Goal: Check status: Check status

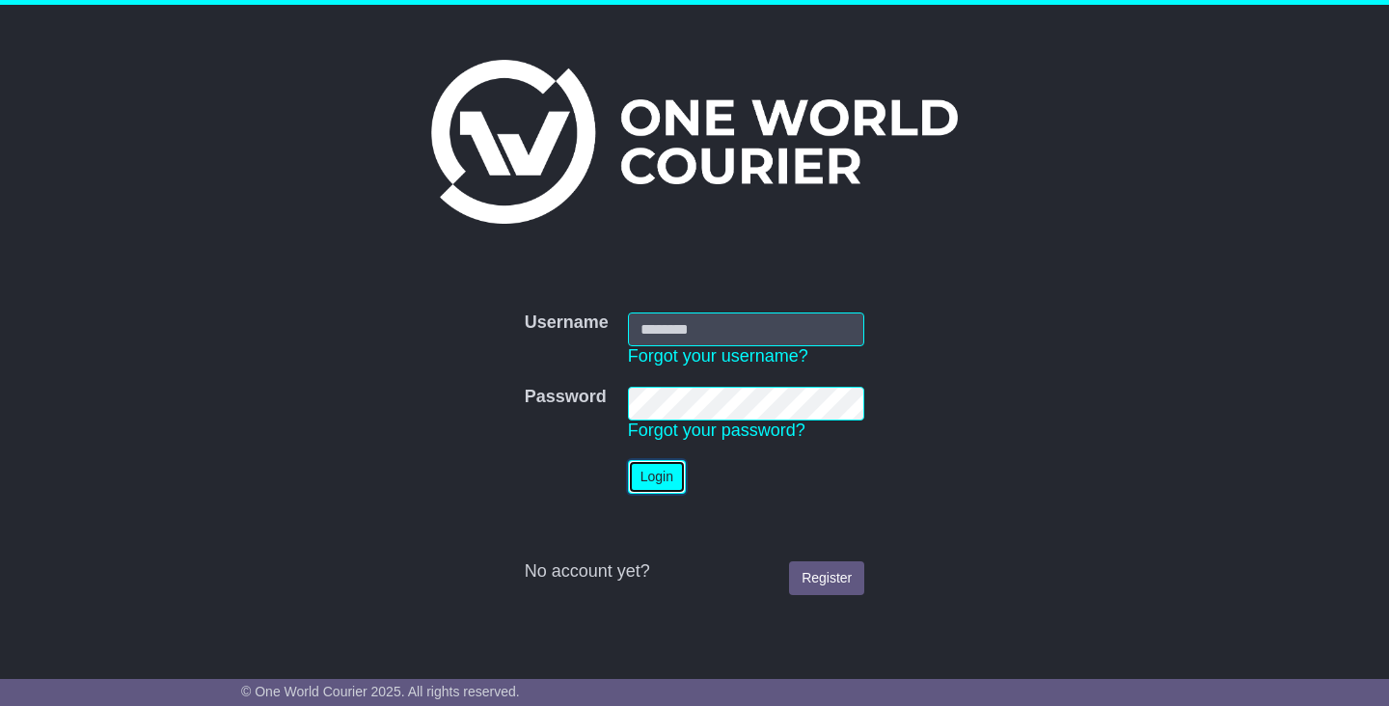
click at [656, 479] on button "Login" at bounding box center [657, 477] width 58 height 34
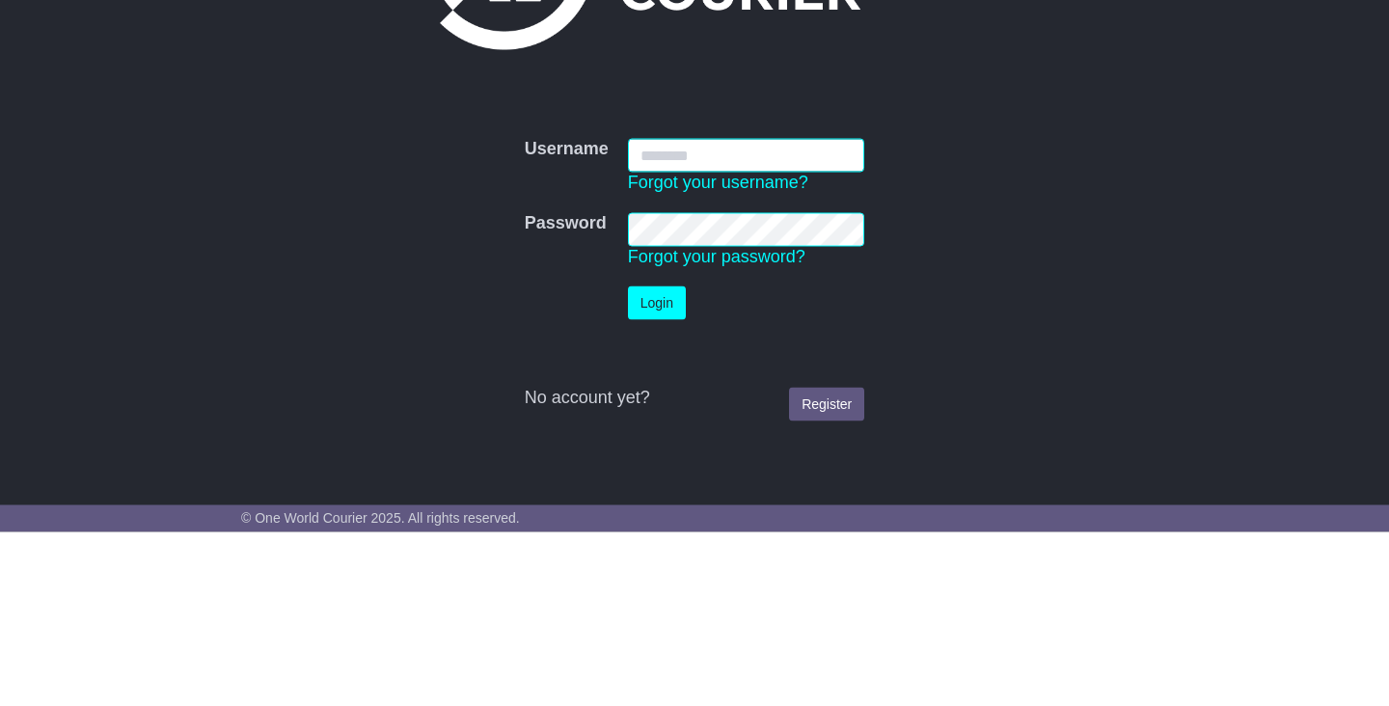
click at [675, 335] on input "Username" at bounding box center [746, 330] width 237 height 34
click at [1168, 448] on div "Username Username Forgot your username? Password Password Forgot your password?…" at bounding box center [694, 327] width 1389 height 644
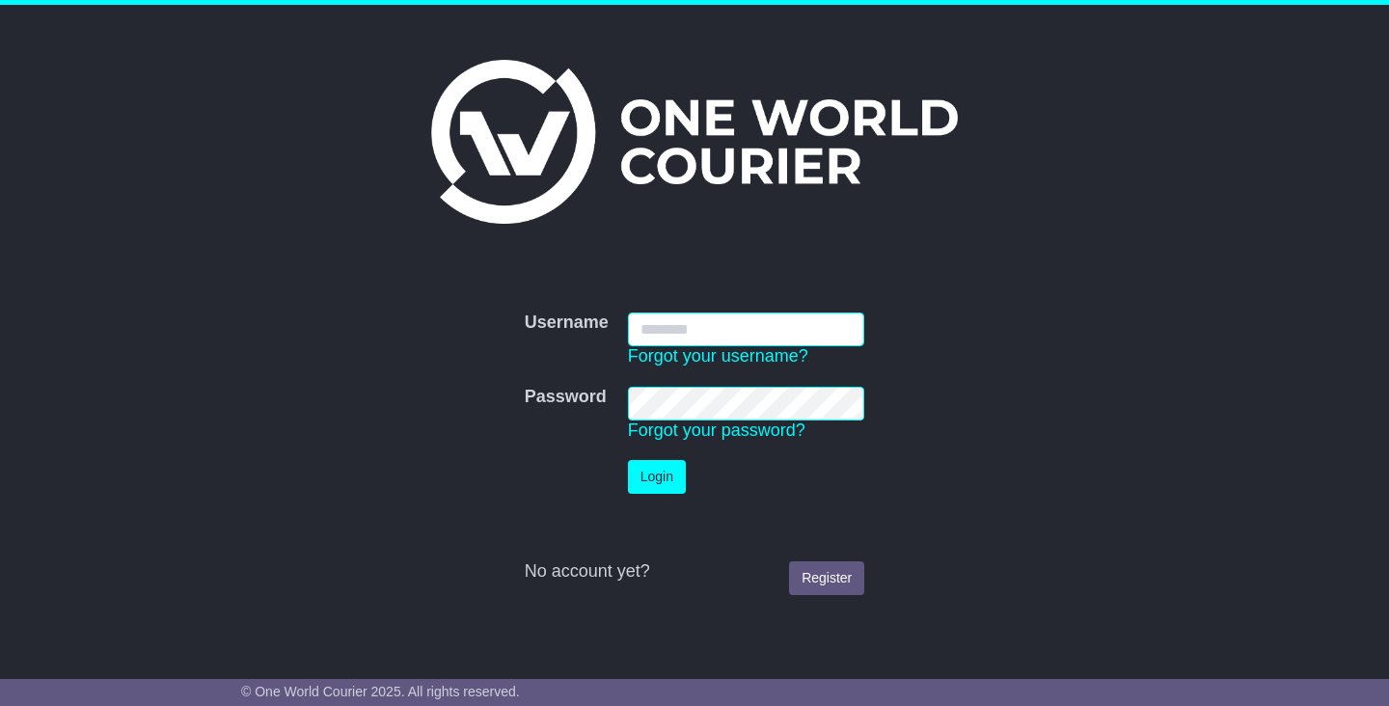
click at [675, 337] on input "Username" at bounding box center [746, 330] width 237 height 34
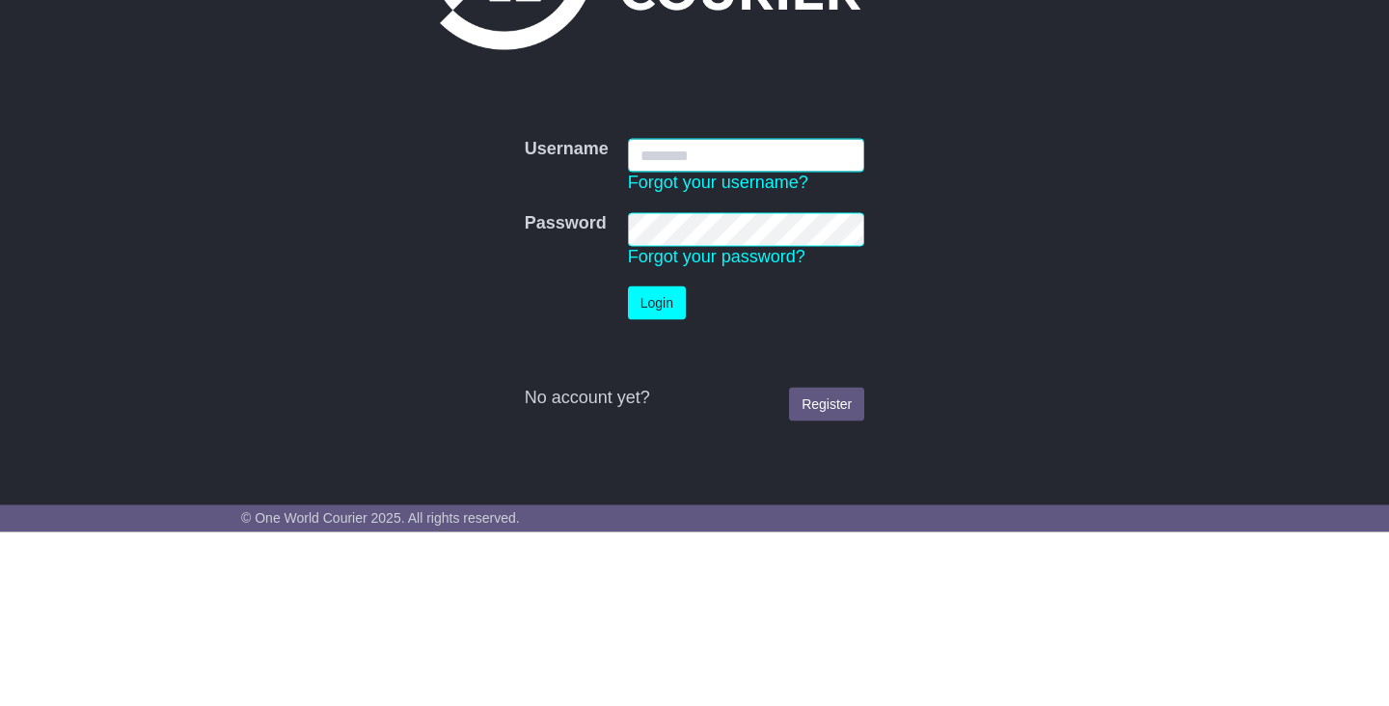
type input "**********"
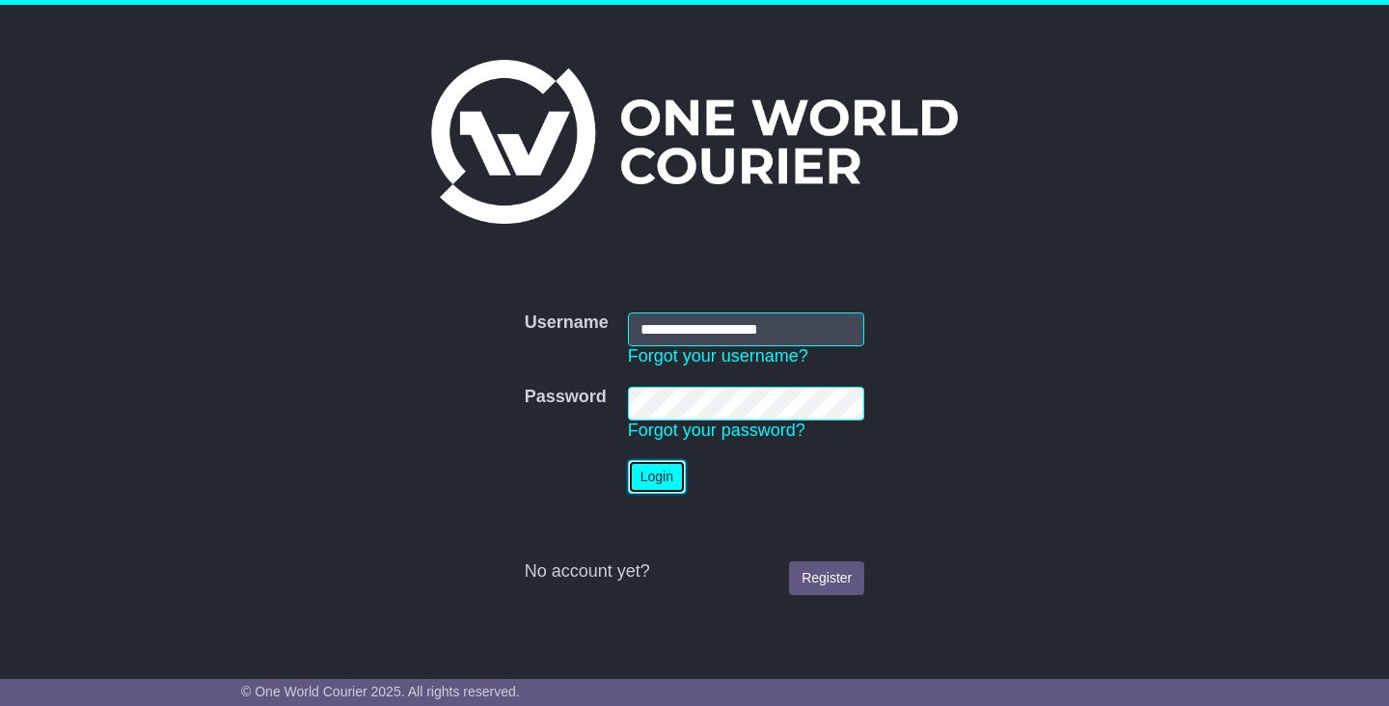
click at [644, 486] on button "Login" at bounding box center [657, 477] width 58 height 34
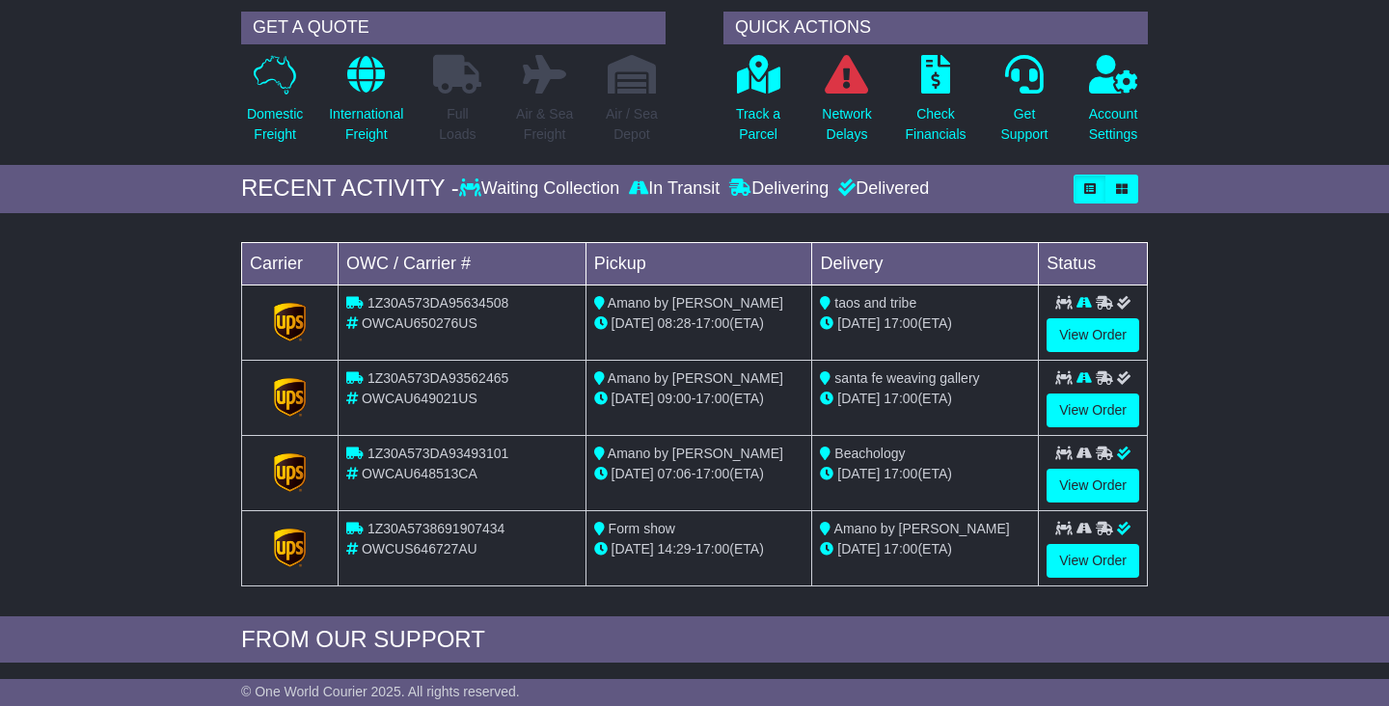
scroll to position [141, 0]
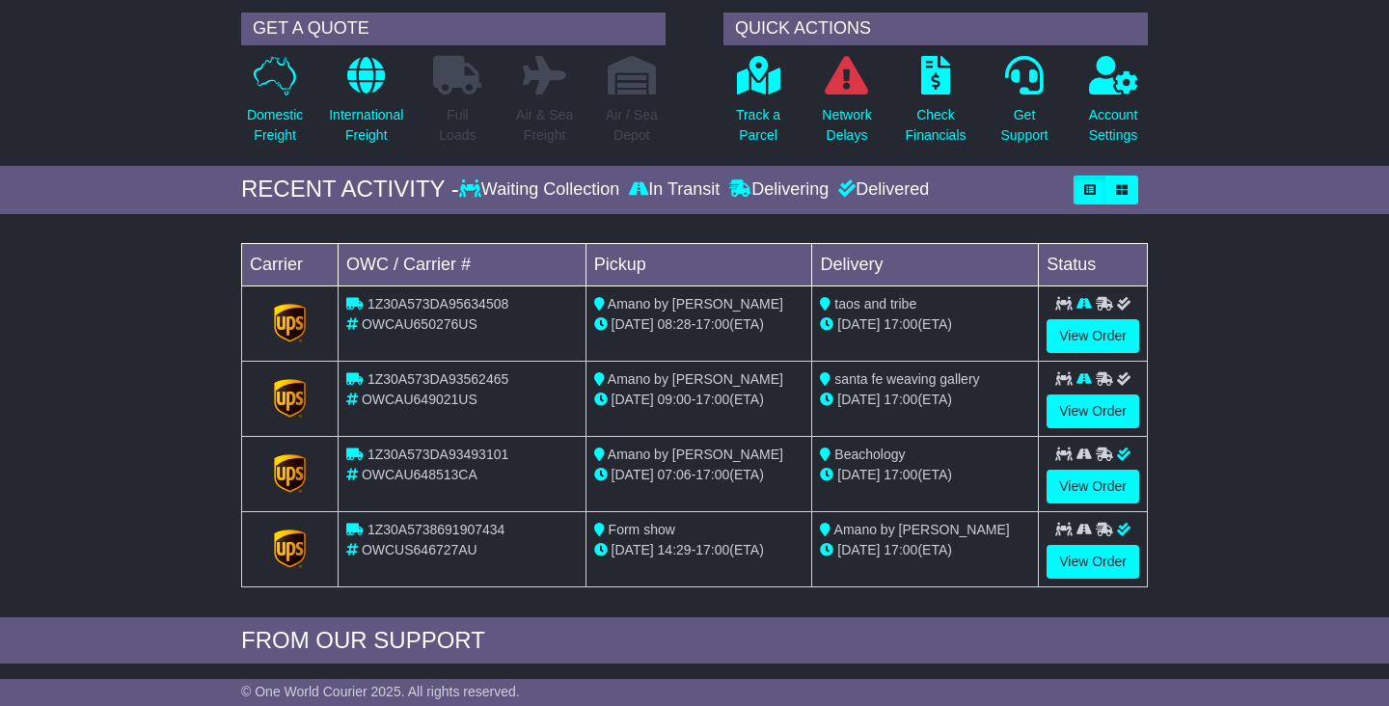
click at [589, 4] on div "GET A QUOTE Domestic Freight International Freight Full Loads Air & Sea Freight" at bounding box center [695, 84] width 926 height 163
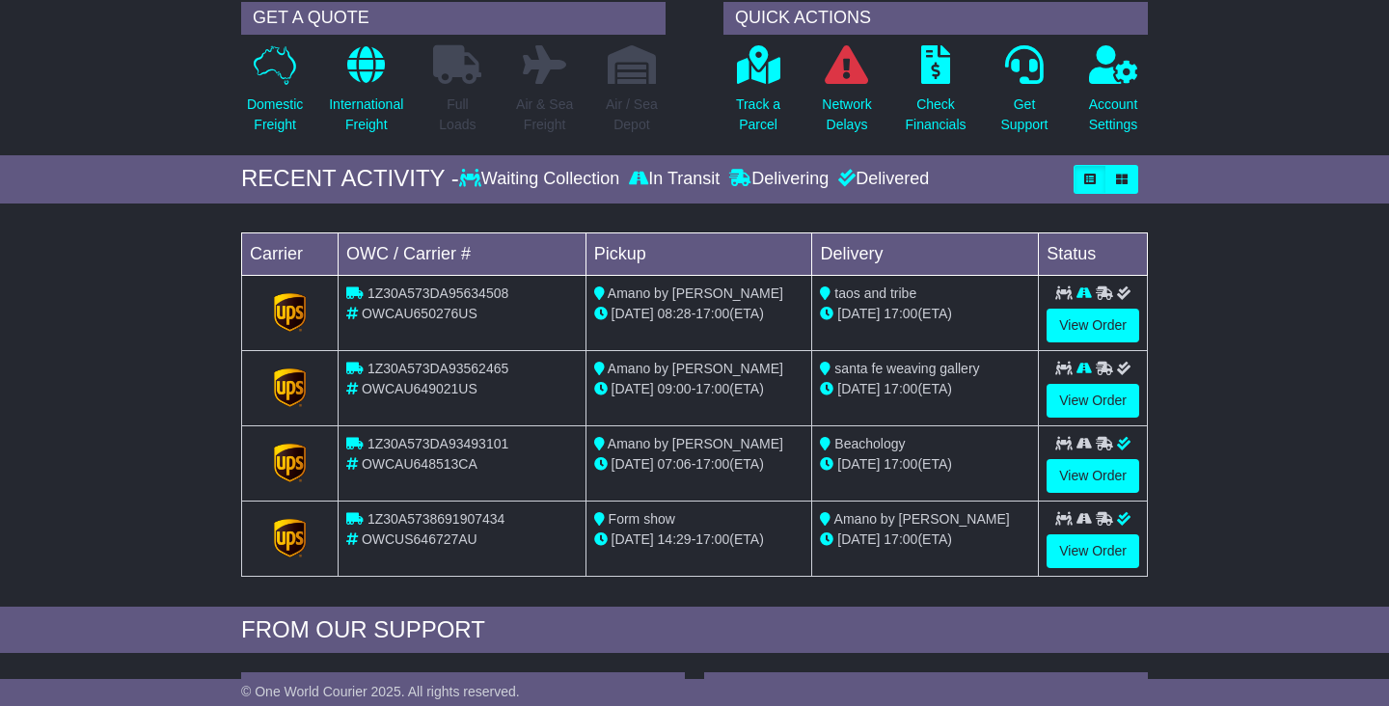
scroll to position [233, 0]
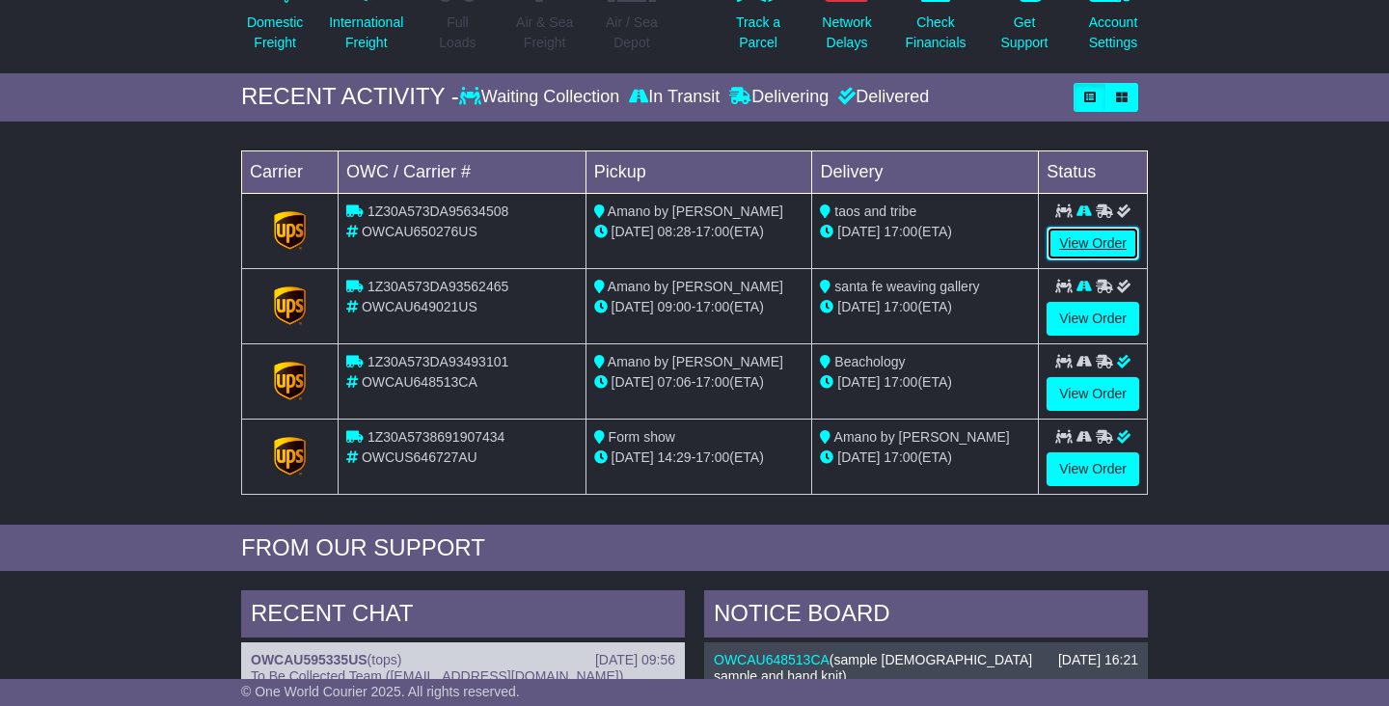
click at [1091, 257] on link "View Order" at bounding box center [1093, 244] width 93 height 34
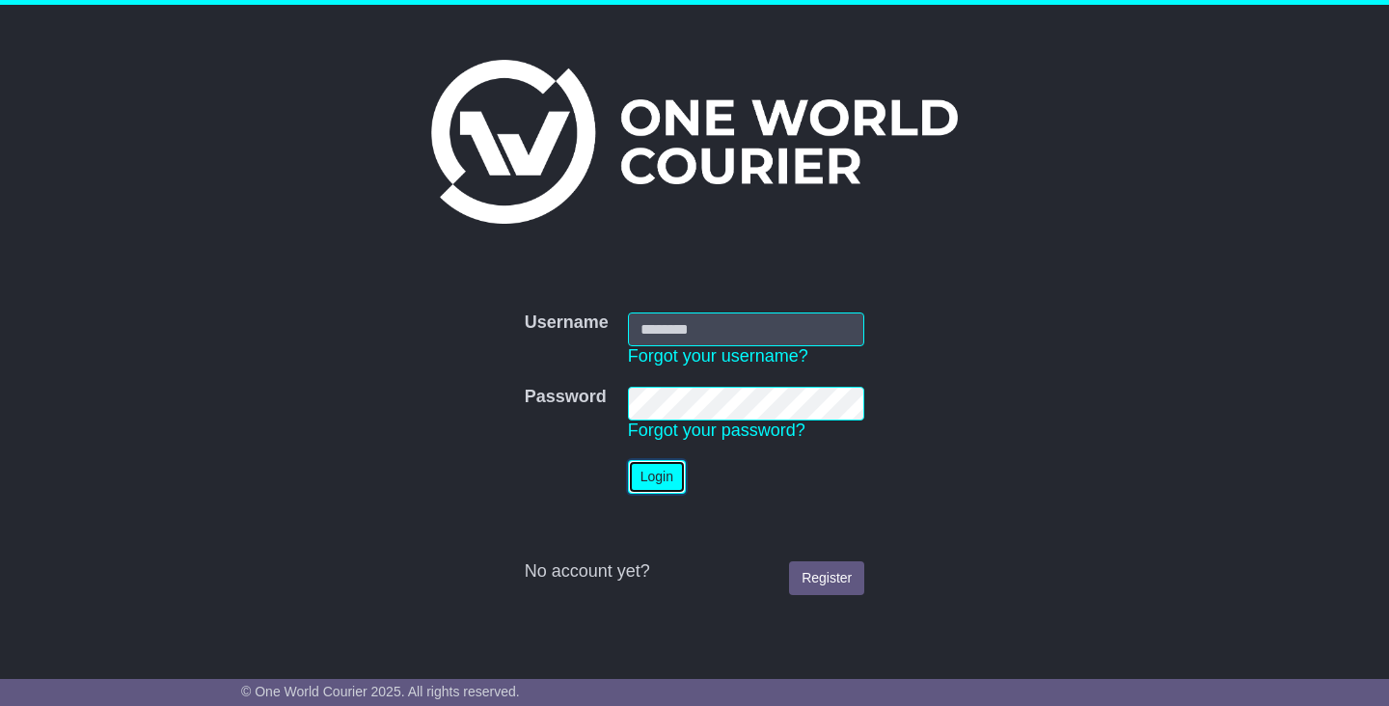
click at [664, 488] on button "Login" at bounding box center [657, 477] width 58 height 34
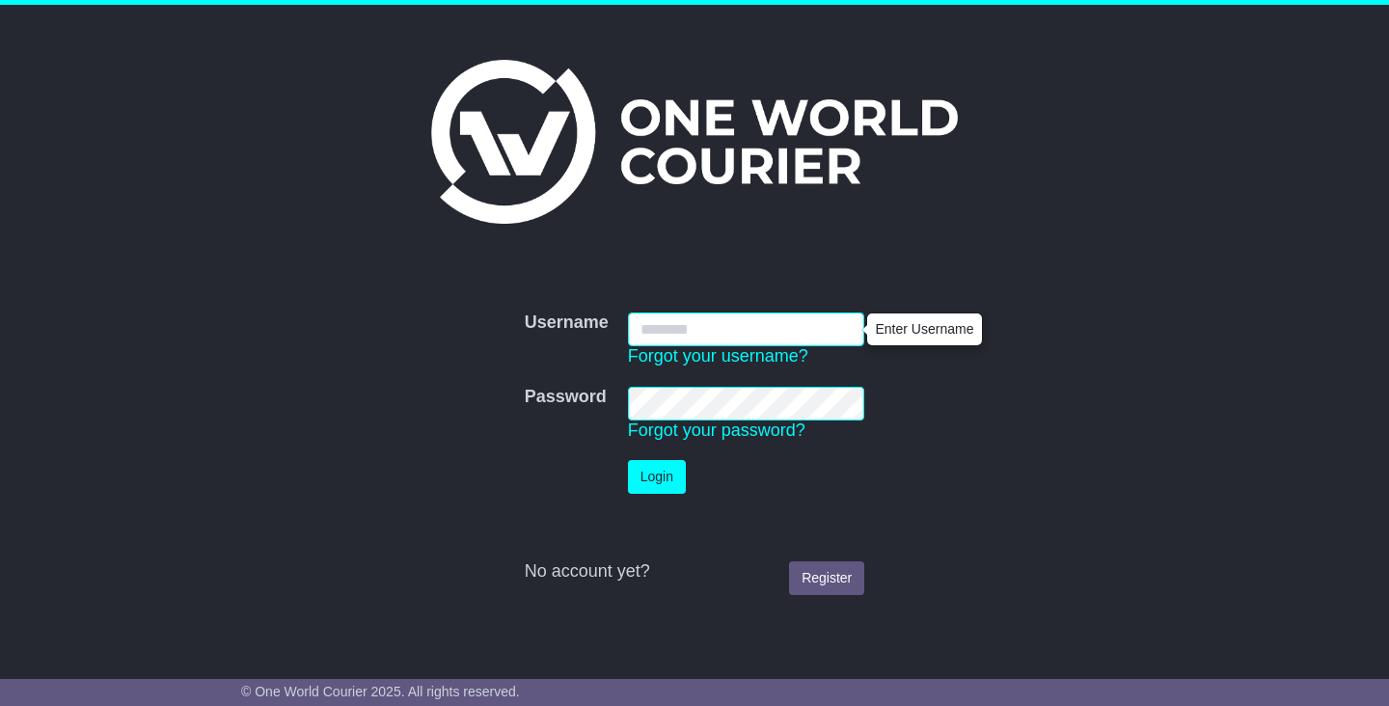
type input "**********"
click at [628, 460] on button "Login" at bounding box center [657, 477] width 58 height 34
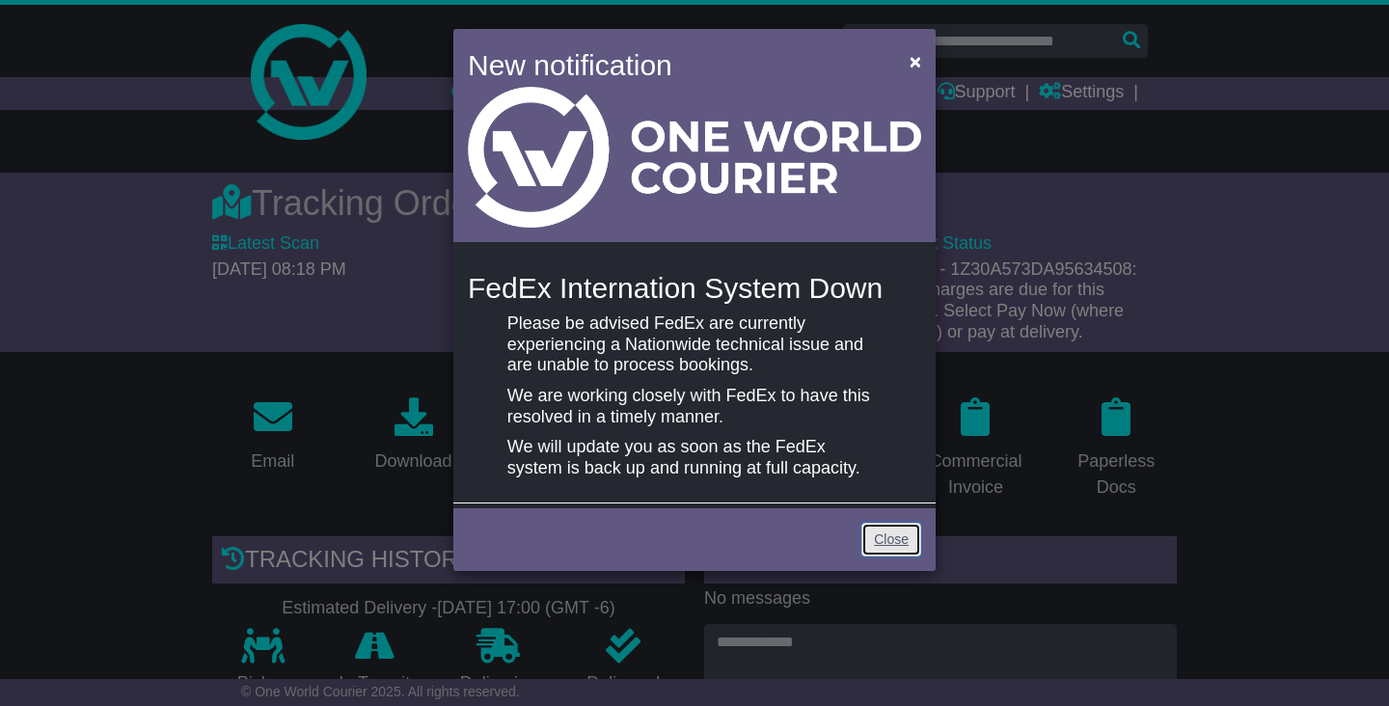
click at [891, 537] on link "Close" at bounding box center [892, 540] width 60 height 34
click at [927, 69] on button "×" at bounding box center [915, 61] width 31 height 40
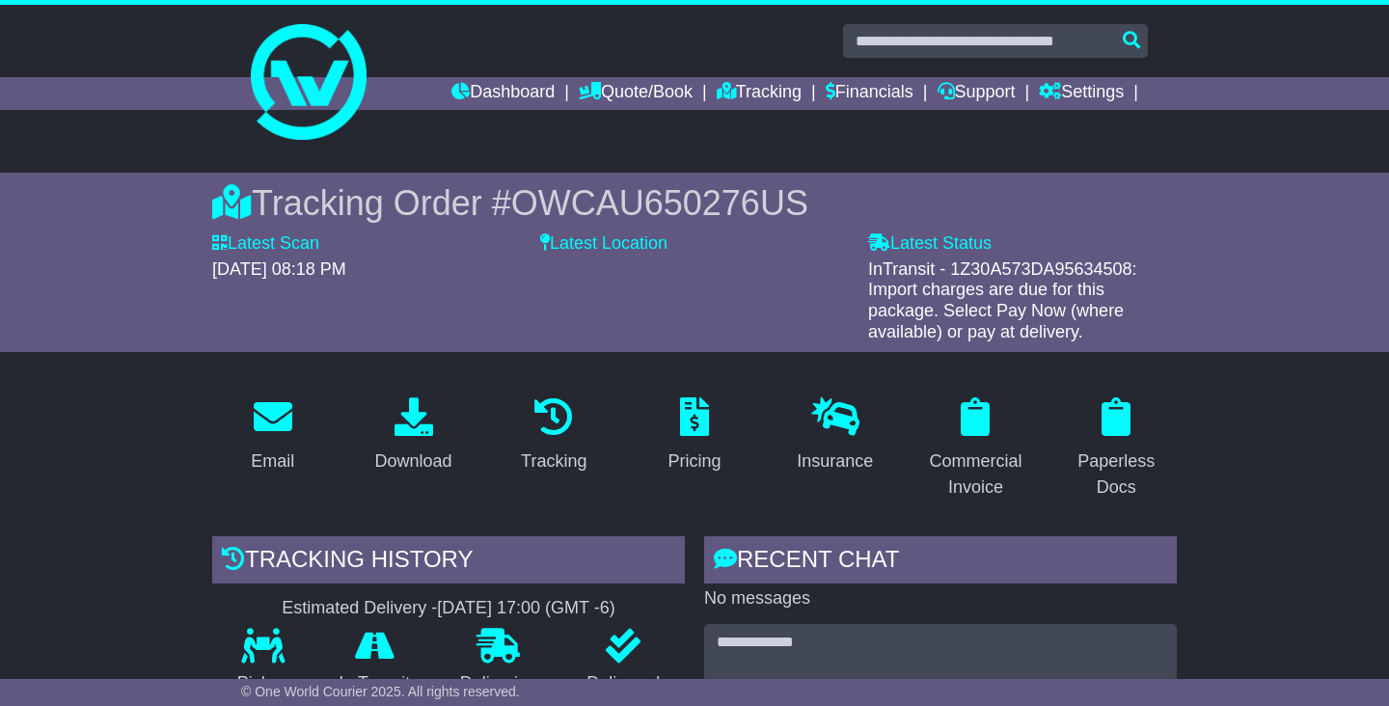
click at [579, 205] on span "OWCAU650276US" at bounding box center [659, 203] width 297 height 40
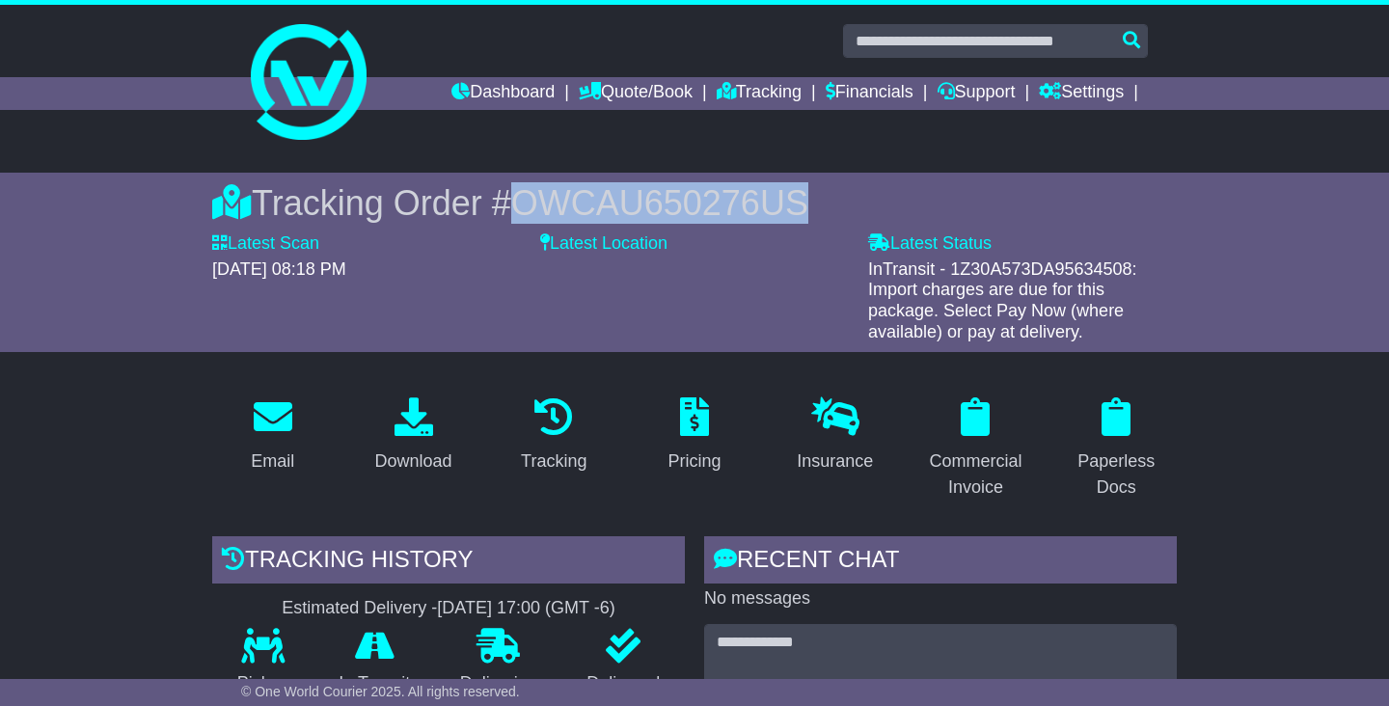
click at [688, 204] on span "OWCAU650276US" at bounding box center [659, 203] width 297 height 40
click at [607, 212] on span "OWCAU650276US" at bounding box center [659, 203] width 297 height 40
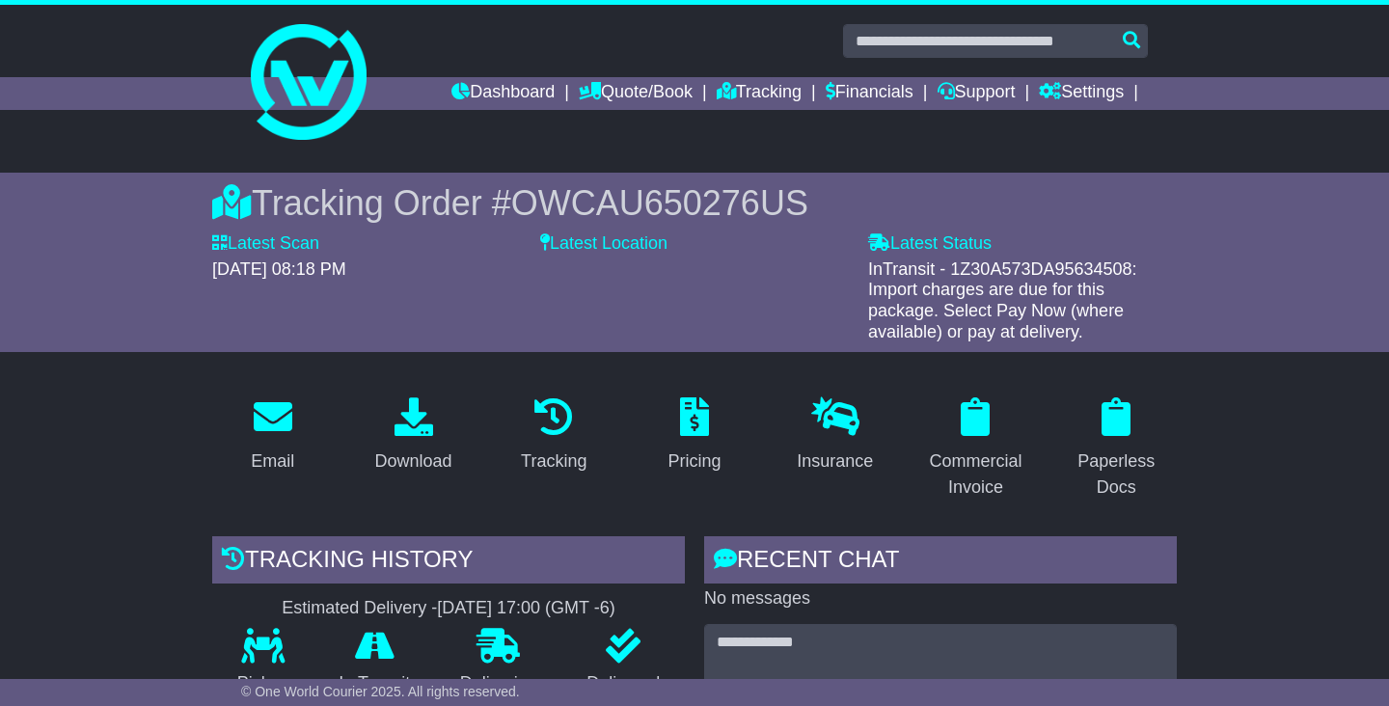
click at [589, 206] on span "OWCAU650276US" at bounding box center [659, 203] width 297 height 40
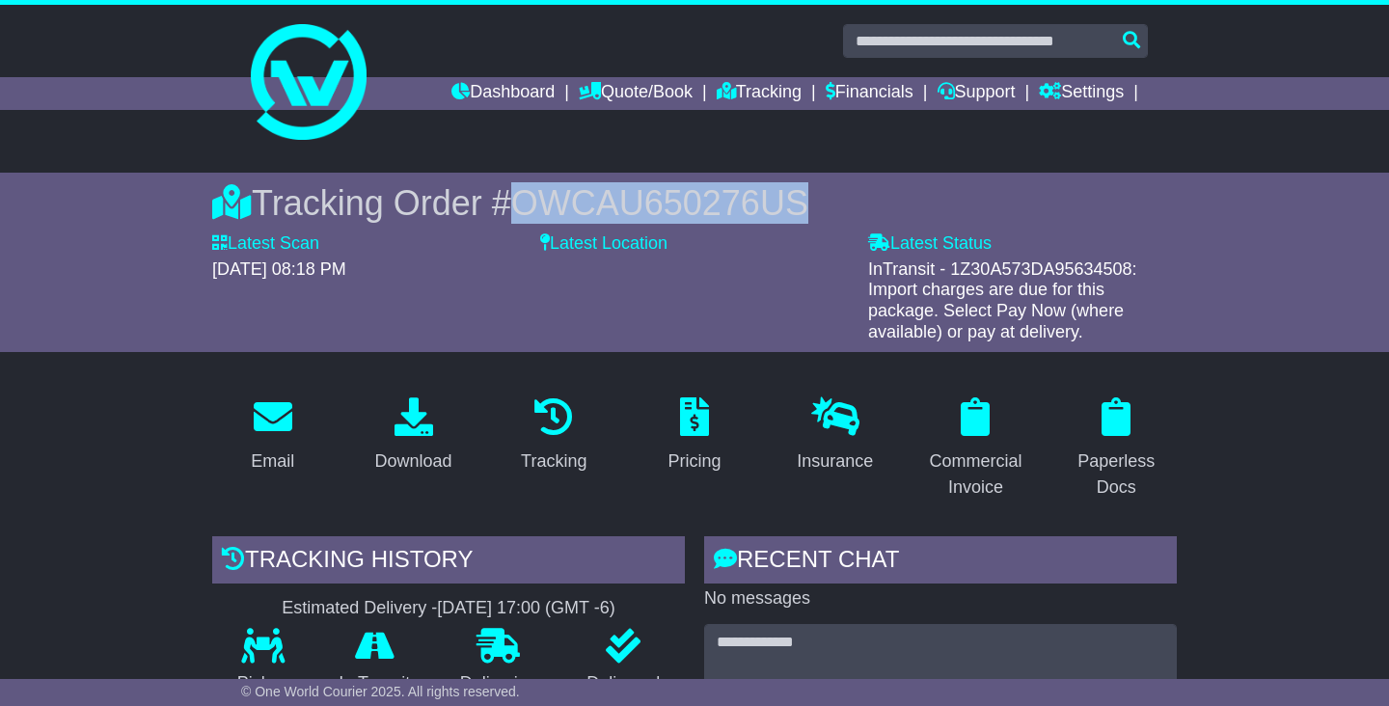
click at [602, 211] on span "OWCAU650276US" at bounding box center [659, 203] width 297 height 40
copy span "OWCAU650276US"
